Goal: Task Accomplishment & Management: Manage account settings

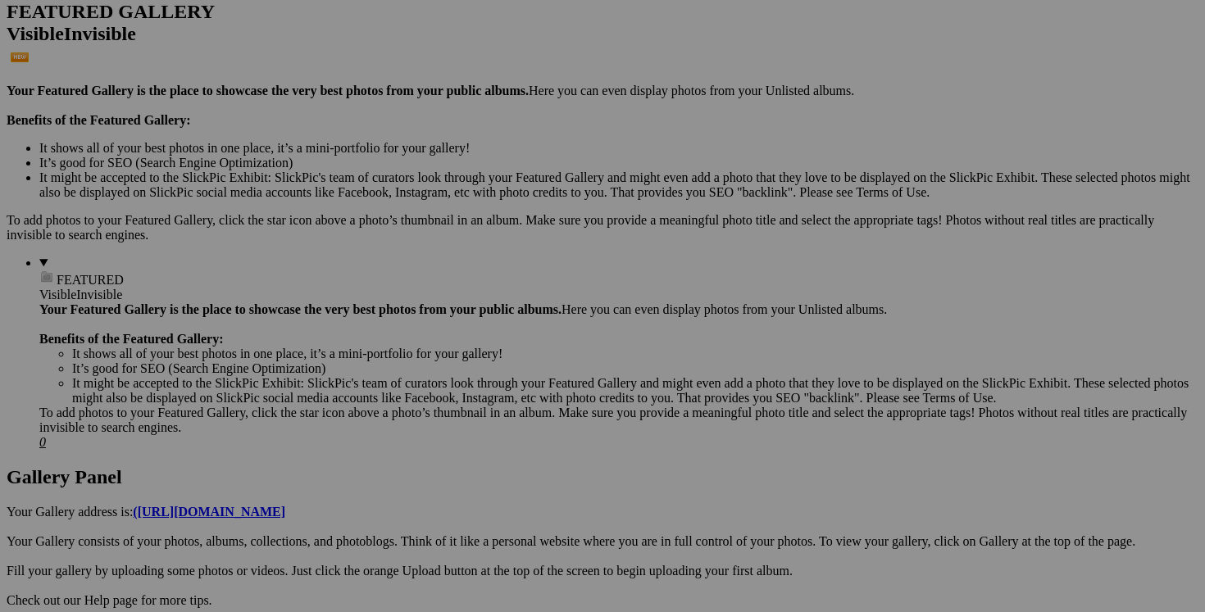
scroll to position [468, 0]
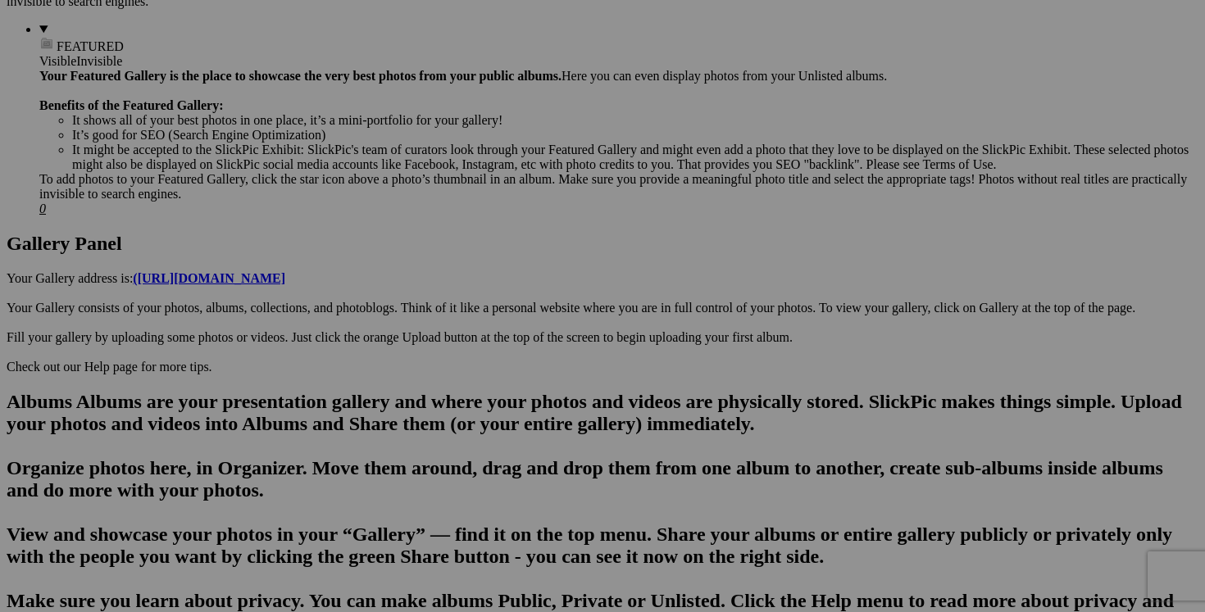
scroll to position [676, 0]
